Goal: Task Accomplishment & Management: Manage account settings

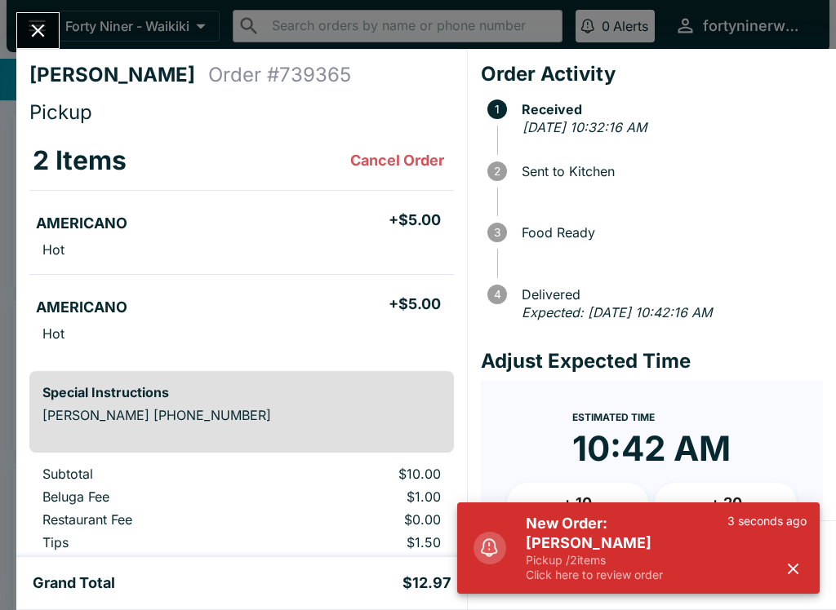
click at [788, 565] on icon "button" at bounding box center [793, 569] width 11 height 11
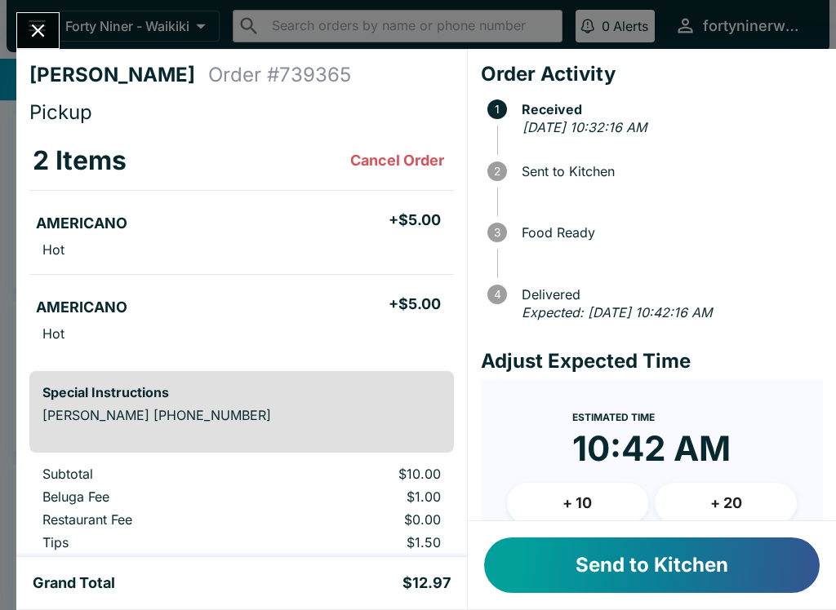
click at [708, 555] on button "Send to Kitchen" at bounding box center [651, 565] width 335 height 55
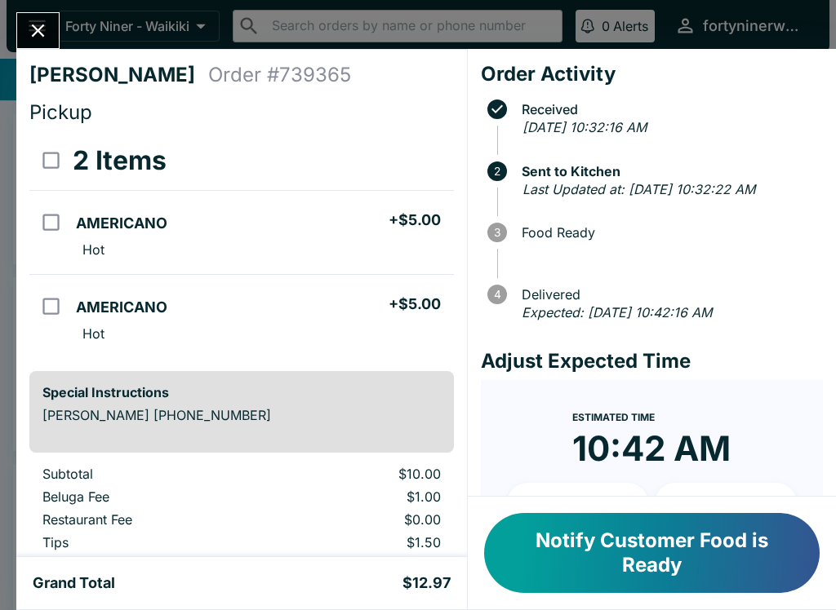
click at [36, 36] on icon "Close" at bounding box center [38, 31] width 22 height 22
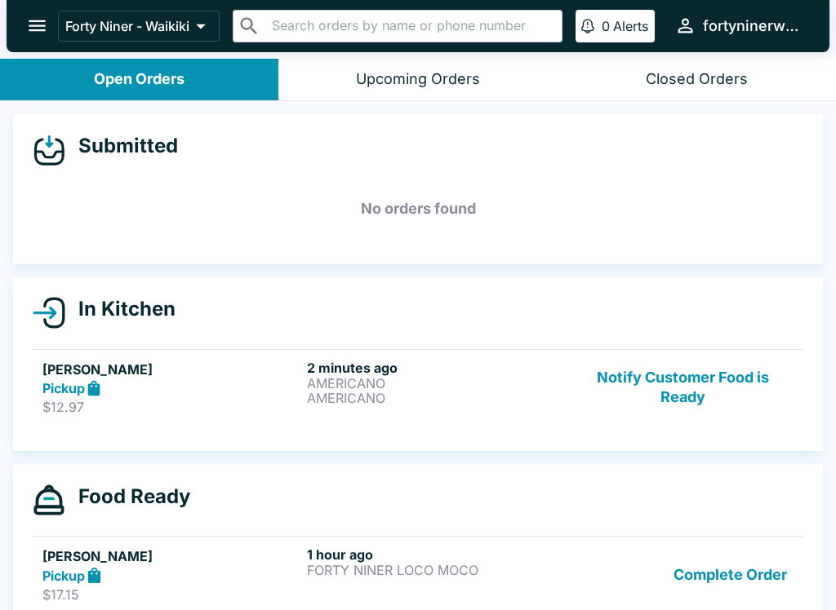
click at [698, 404] on button "Notify Customer Food is Ready" at bounding box center [682, 388] width 221 height 56
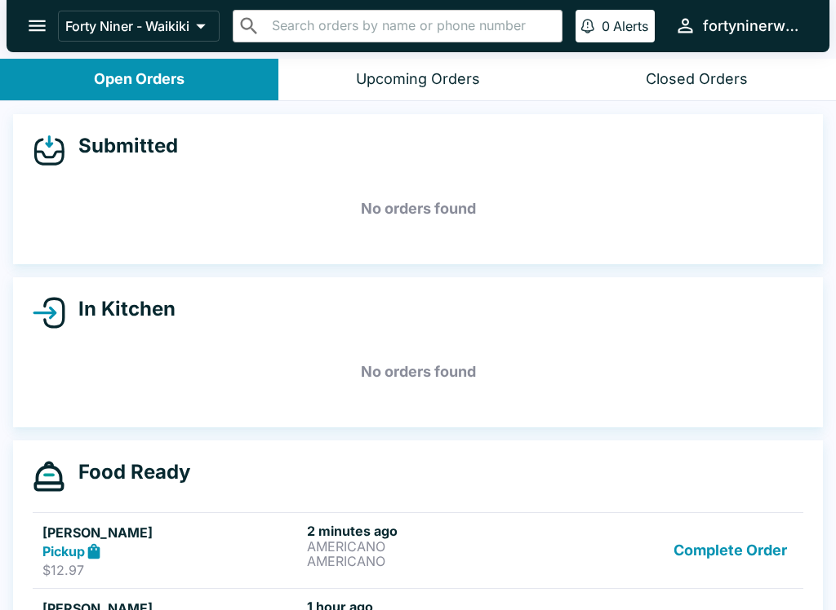
click at [596, 544] on div "Complete Order" at bounding box center [682, 551] width 221 height 56
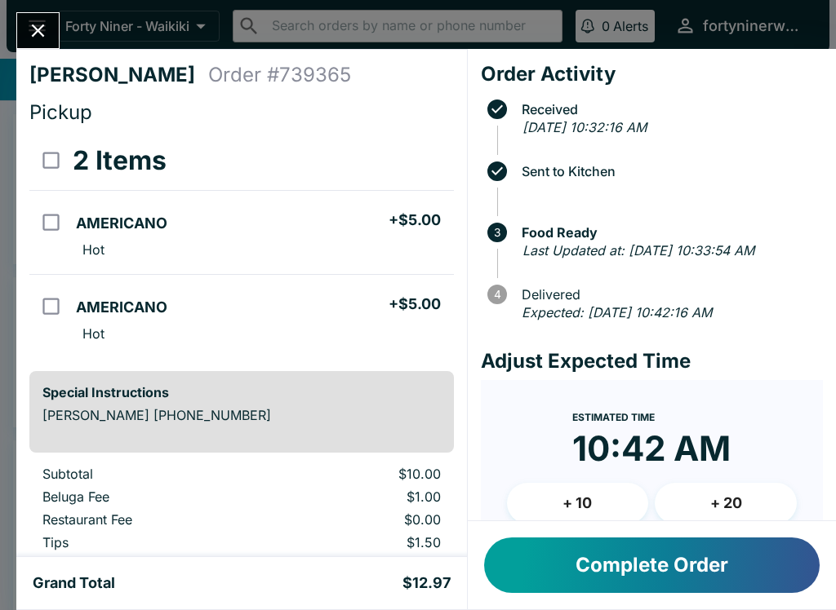
click at [50, 26] on button "Close" at bounding box center [38, 30] width 42 height 35
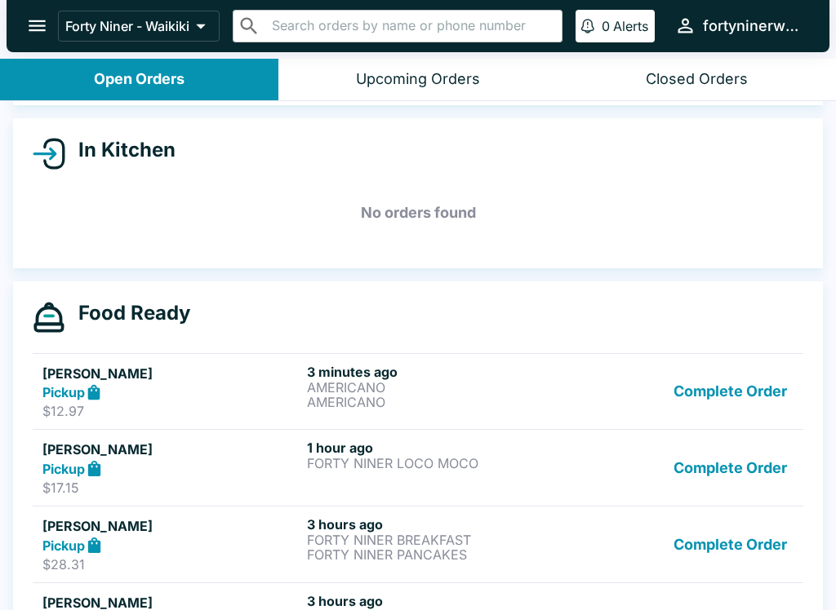
scroll to position [175, 0]
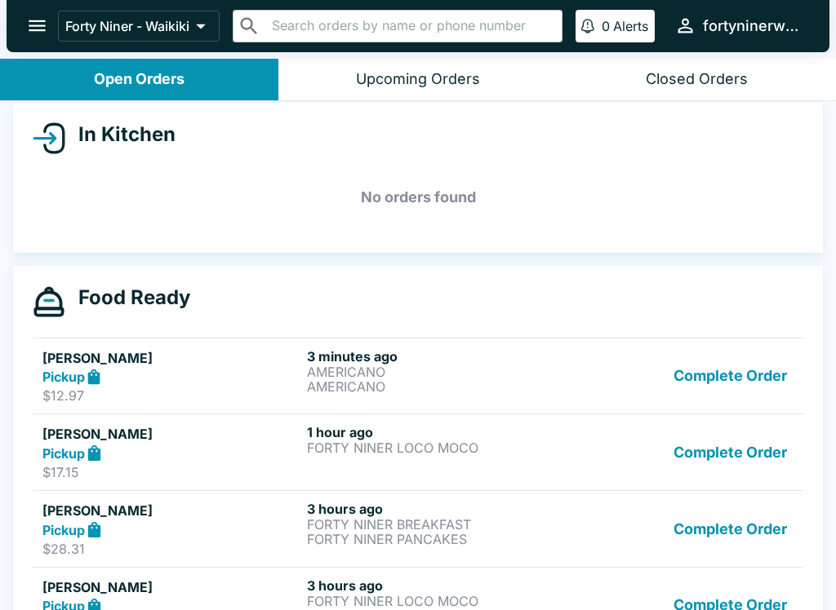
click at [732, 377] on button "Complete Order" at bounding box center [730, 376] width 126 height 56
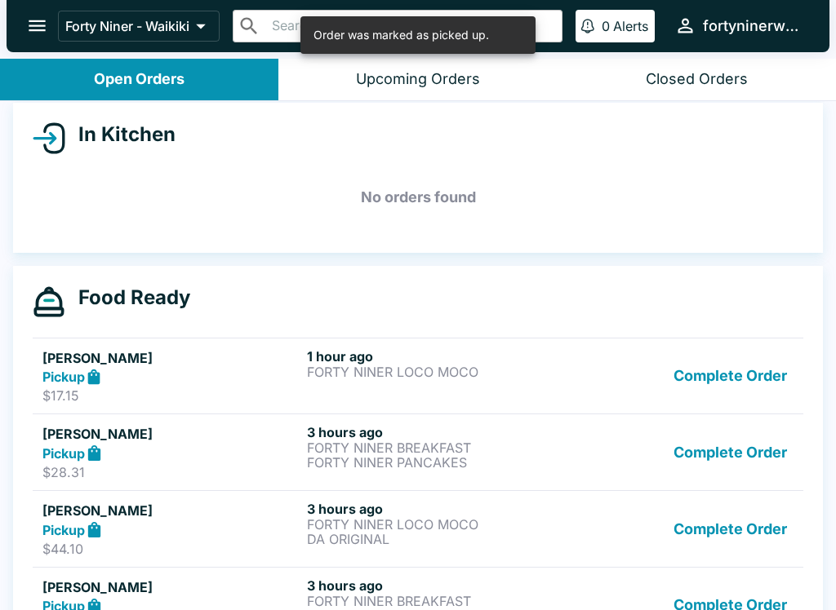
click at [737, 375] on button "Complete Order" at bounding box center [730, 376] width 126 height 56
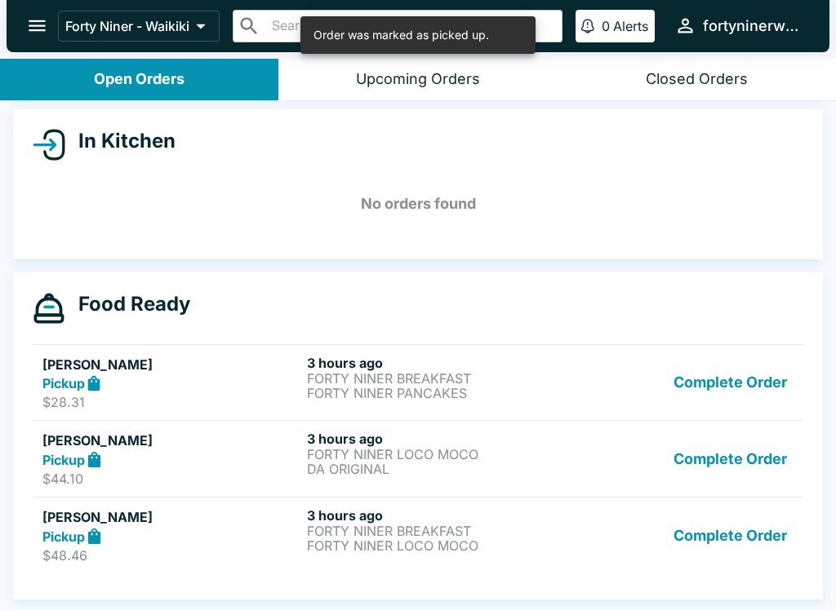
click at [734, 380] on button "Complete Order" at bounding box center [730, 383] width 126 height 56
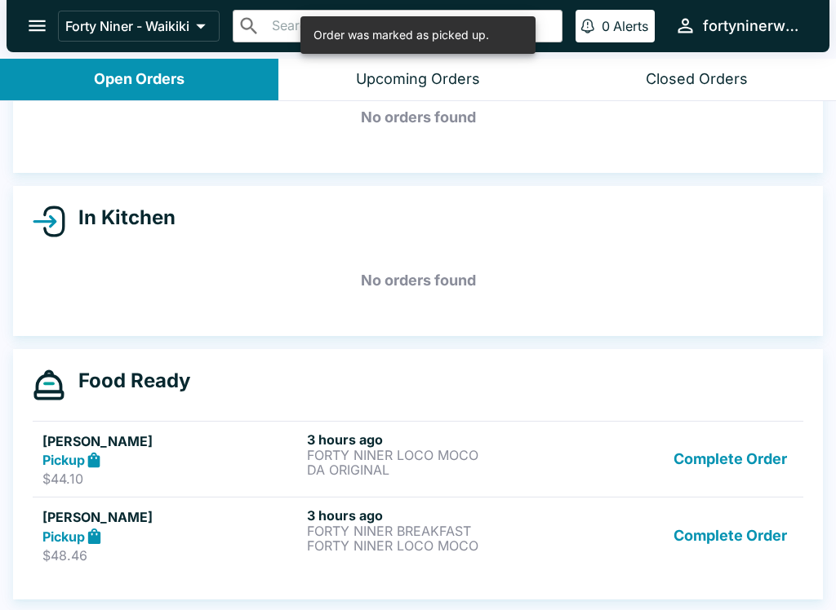
click at [733, 447] on button "Complete Order" at bounding box center [730, 460] width 126 height 56
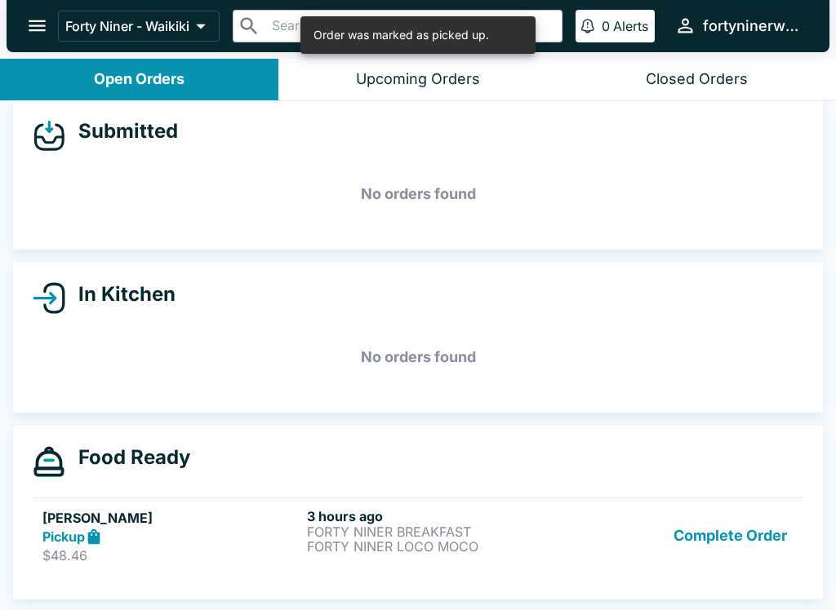
scroll to position [15, 0]
click at [734, 523] on button "Complete Order" at bounding box center [730, 536] width 126 height 56
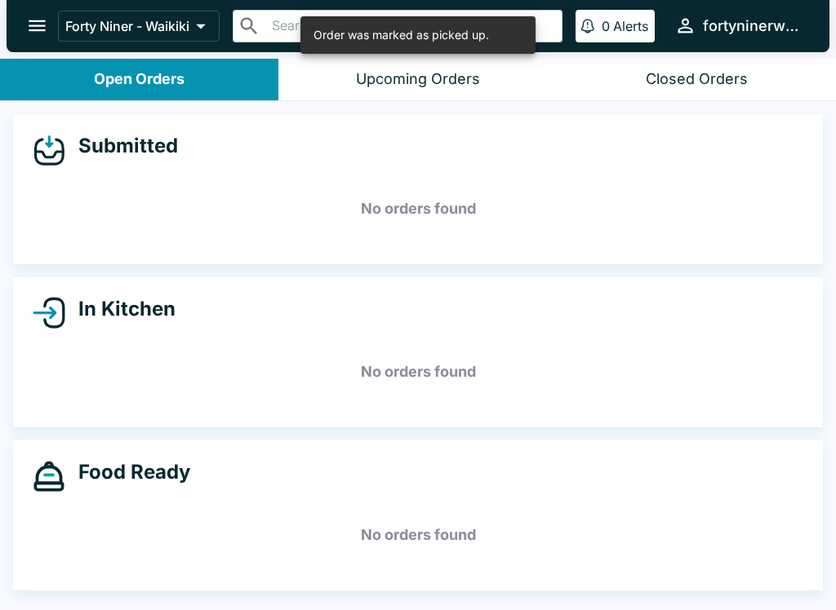
scroll to position [0, 0]
